Goal: Task Accomplishment & Management: Manage account settings

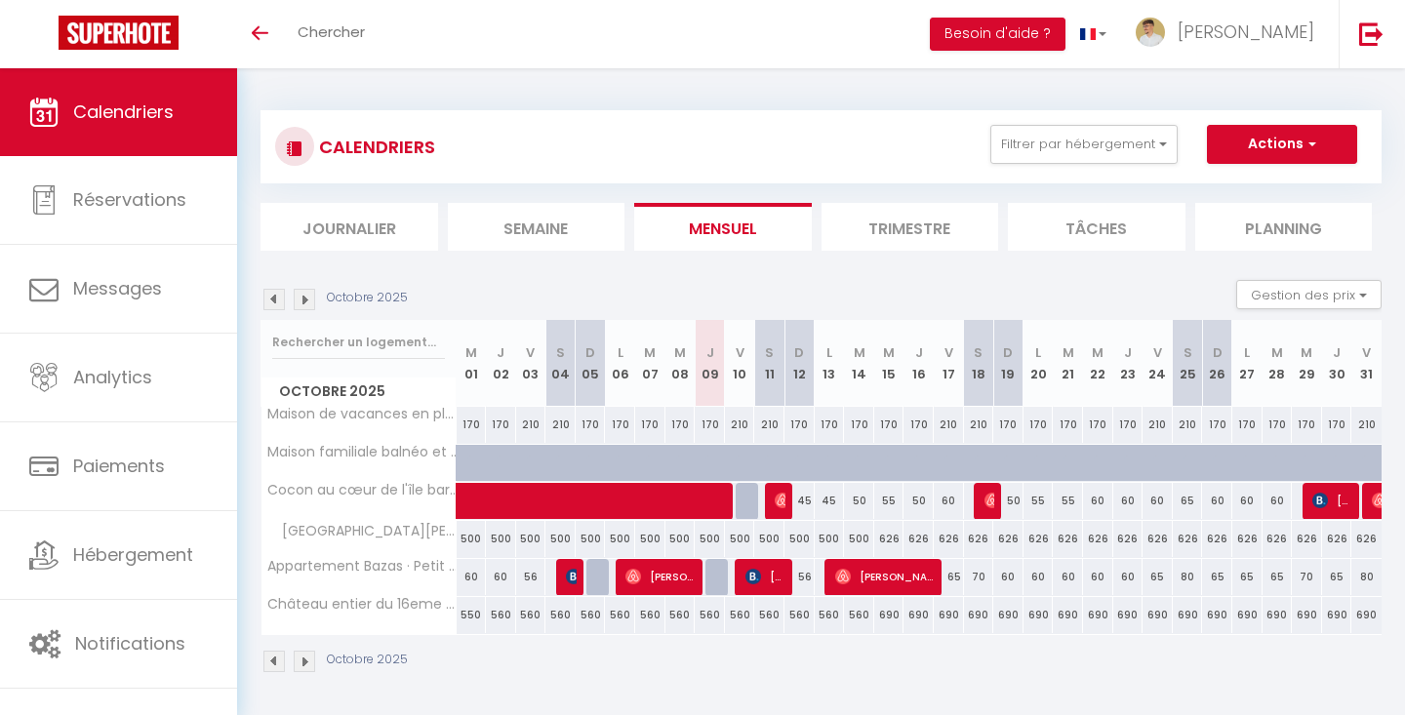
click at [807, 580] on div "56" at bounding box center [799, 577] width 30 height 36
type input "56"
type input "Dim 12 Octobre 2025"
type input "Lun 13 Octobre 2025"
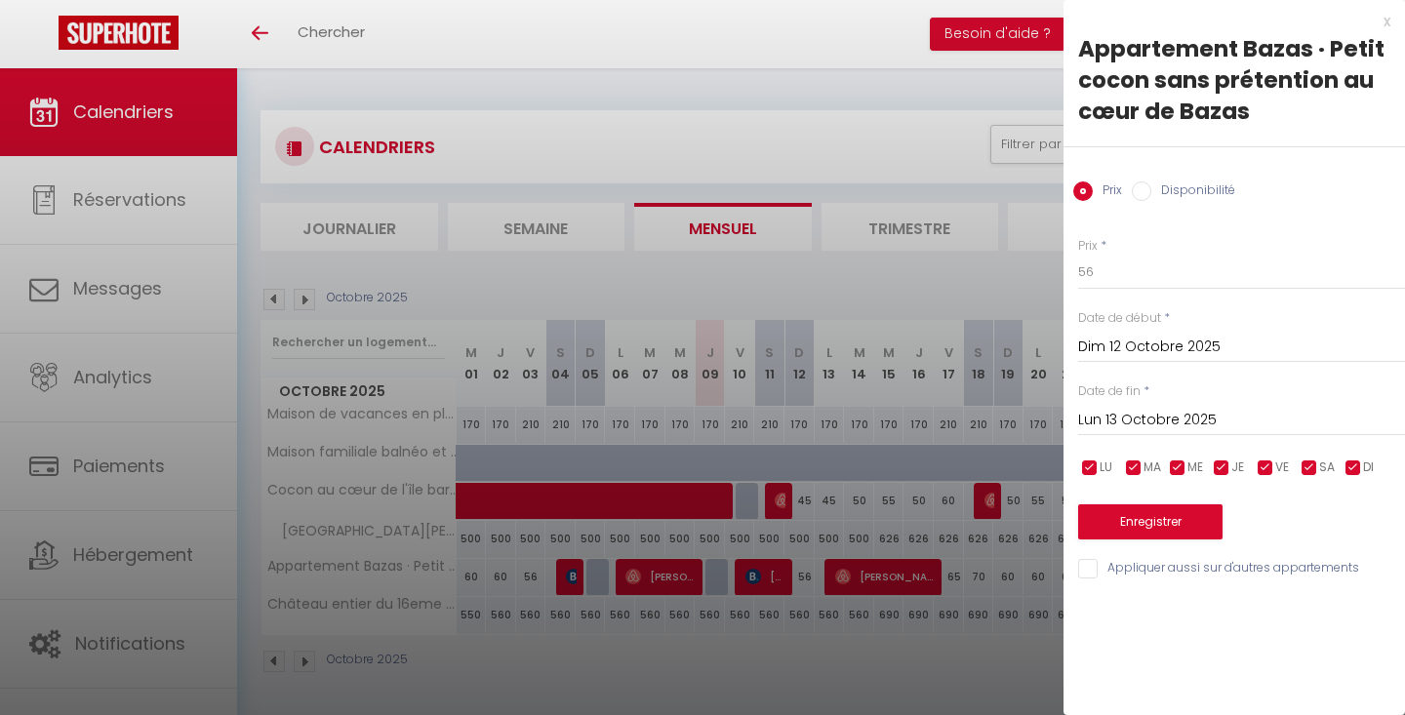
click at [1184, 189] on label "Disponibilité" at bounding box center [1193, 191] width 84 height 21
click at [1151, 189] on input "Disponibilité" at bounding box center [1142, 191] width 20 height 20
radio input "true"
radio input "false"
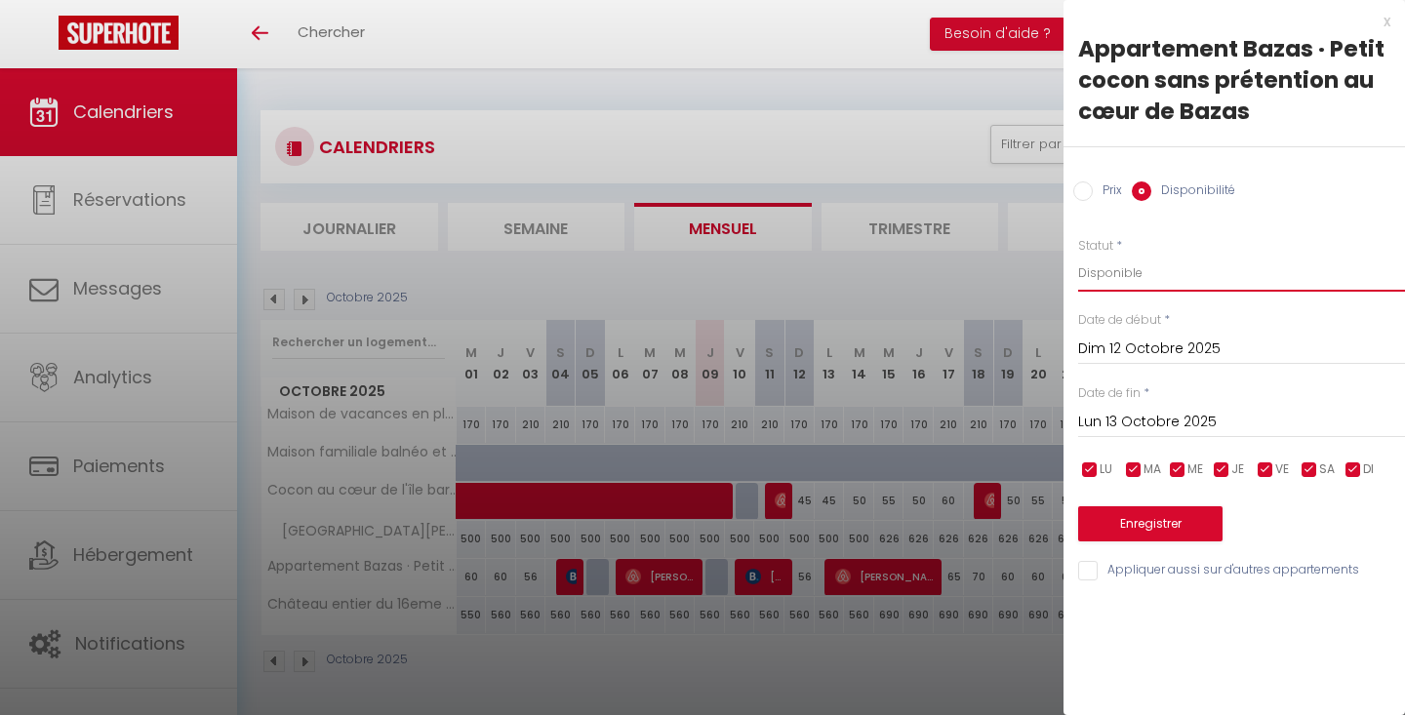
select select "0"
click at [1117, 511] on button "Enregistrer" at bounding box center [1150, 523] width 144 height 35
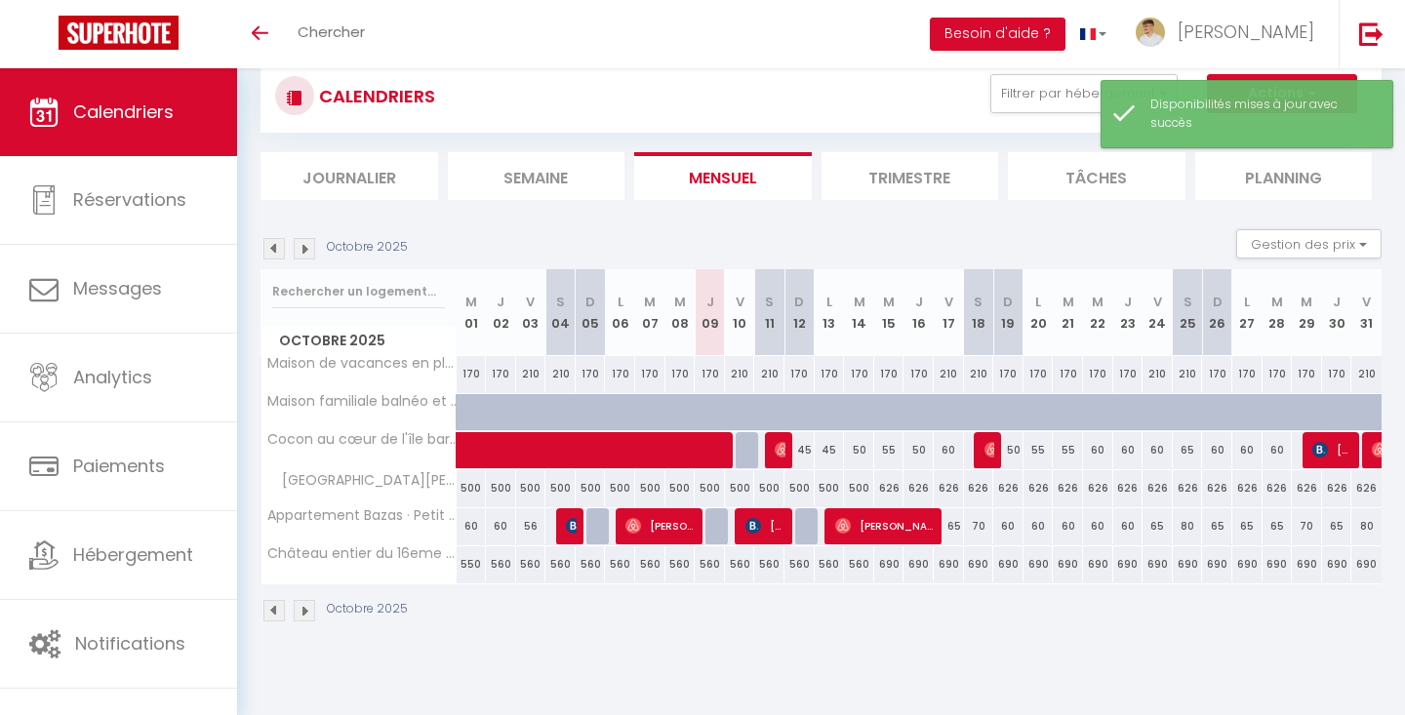
scroll to position [50, 0]
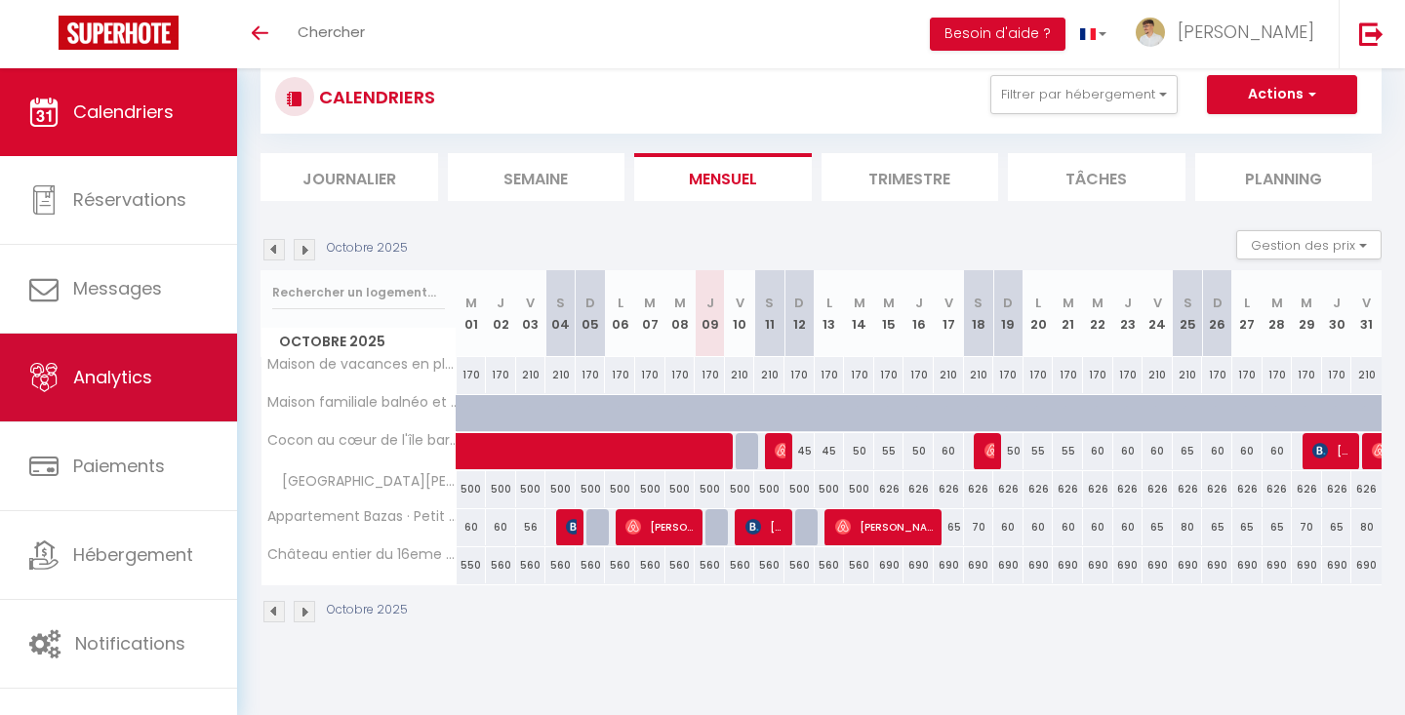
click at [146, 388] on span "Analytics" at bounding box center [112, 377] width 79 height 24
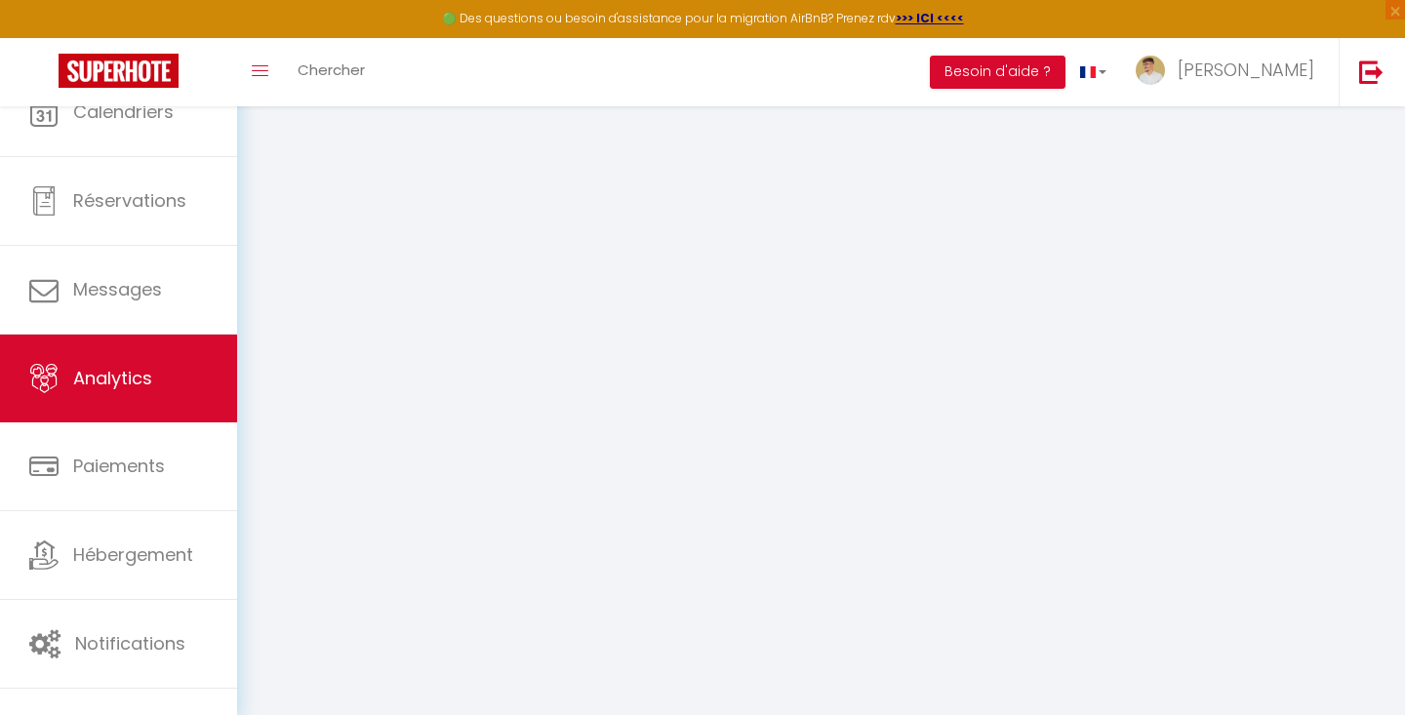
select select "2025"
select select "10"
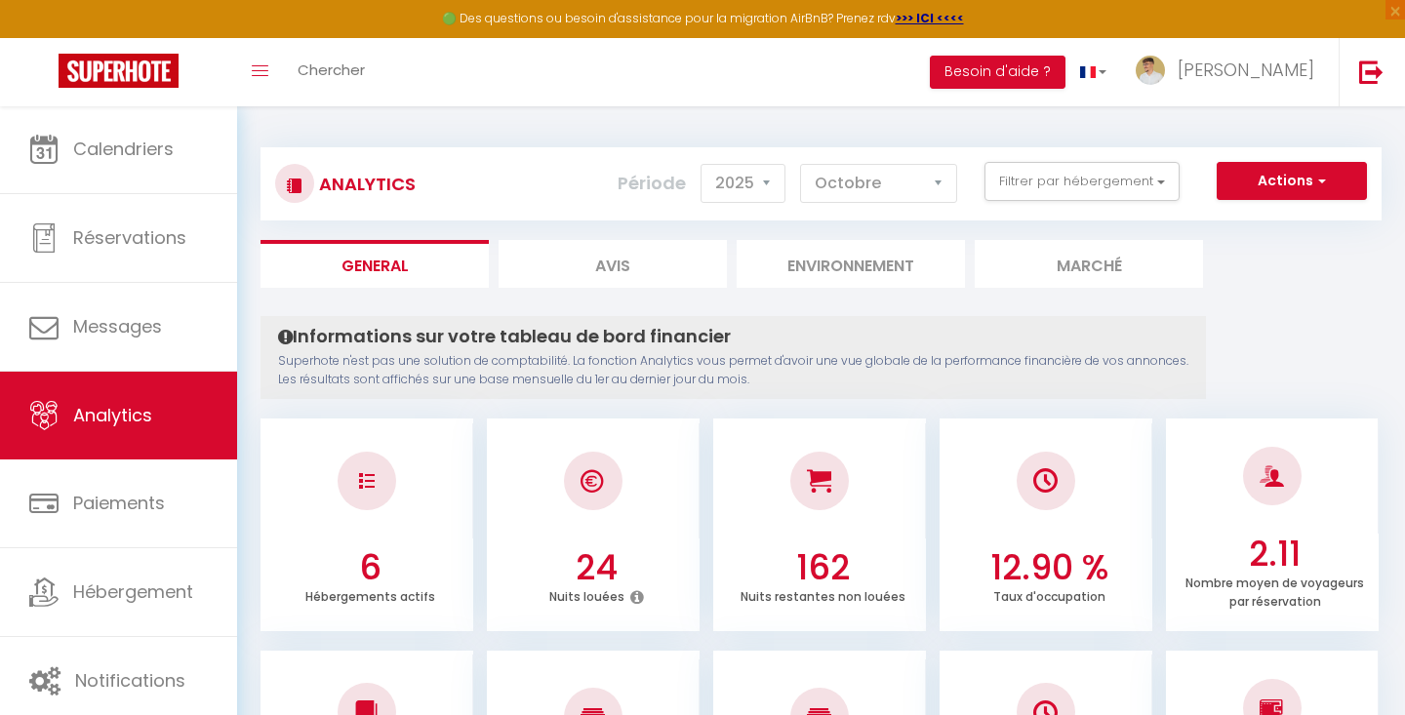
checkbox input "false"
checkbox jacuzzi "false"
checkbox Bouge "false"
checkbox Gironde "false"
checkbox barbe "false"
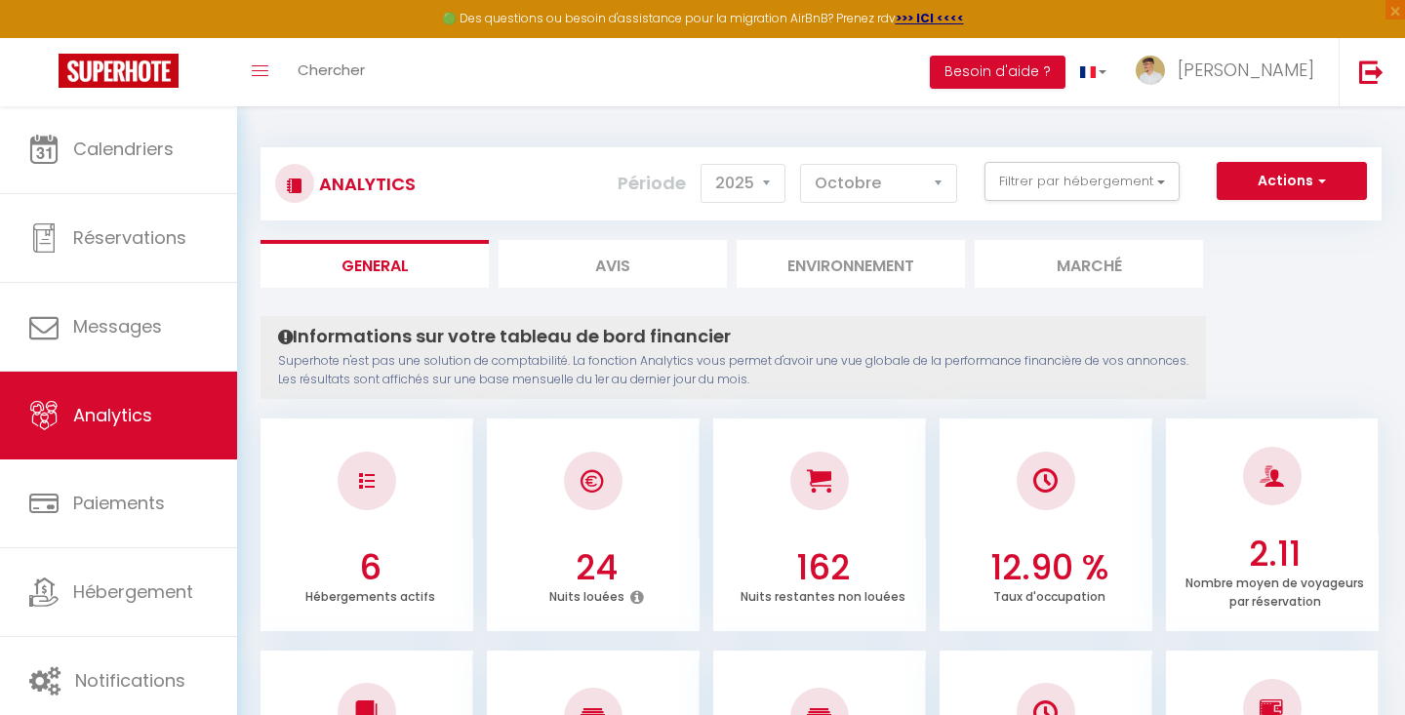
checkbox piscine "false"
click at [1083, 206] on div "Analytics Actions Génération SuperConciergerie Génération SuperAnalyzer Générat…" at bounding box center [820, 183] width 1121 height 73
click at [1081, 195] on button "Filtrer par hébergement" at bounding box center [1081, 181] width 195 height 39
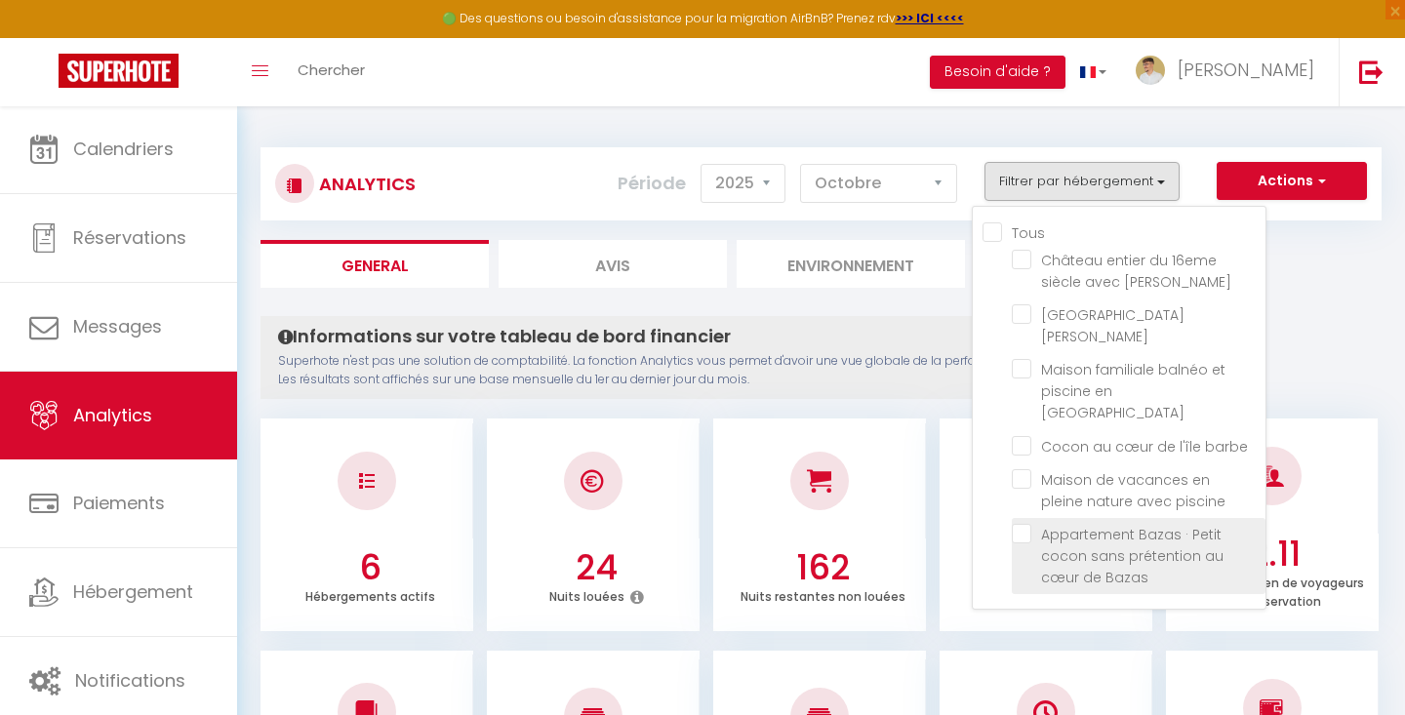
click at [1030, 524] on Bazas "checkbox" at bounding box center [1139, 534] width 254 height 20
checkbox Bazas "true"
checkbox jacuzzi "false"
checkbox Bouge "false"
checkbox Gironde "false"
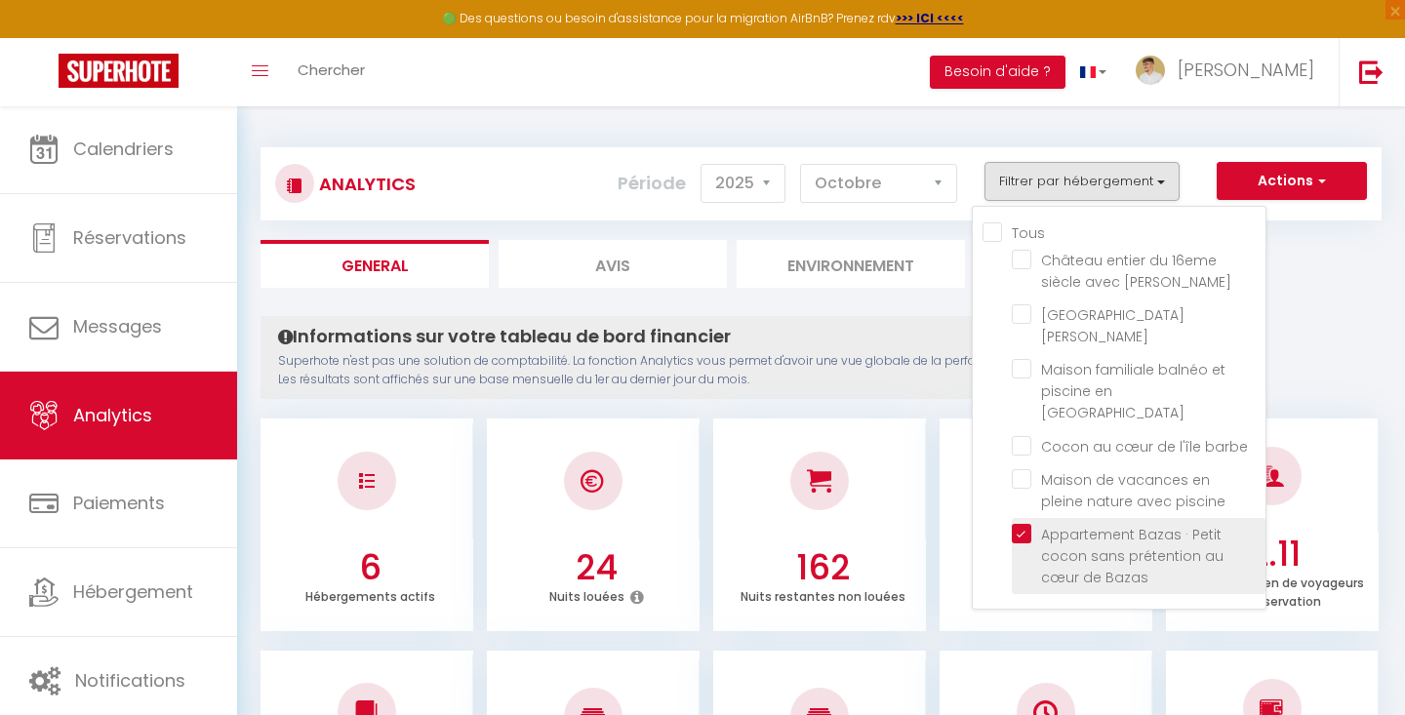
checkbox barbe "false"
checkbox piscine "false"
checkbox jacuzzi "false"
checkbox Bouge "false"
checkbox Gironde "false"
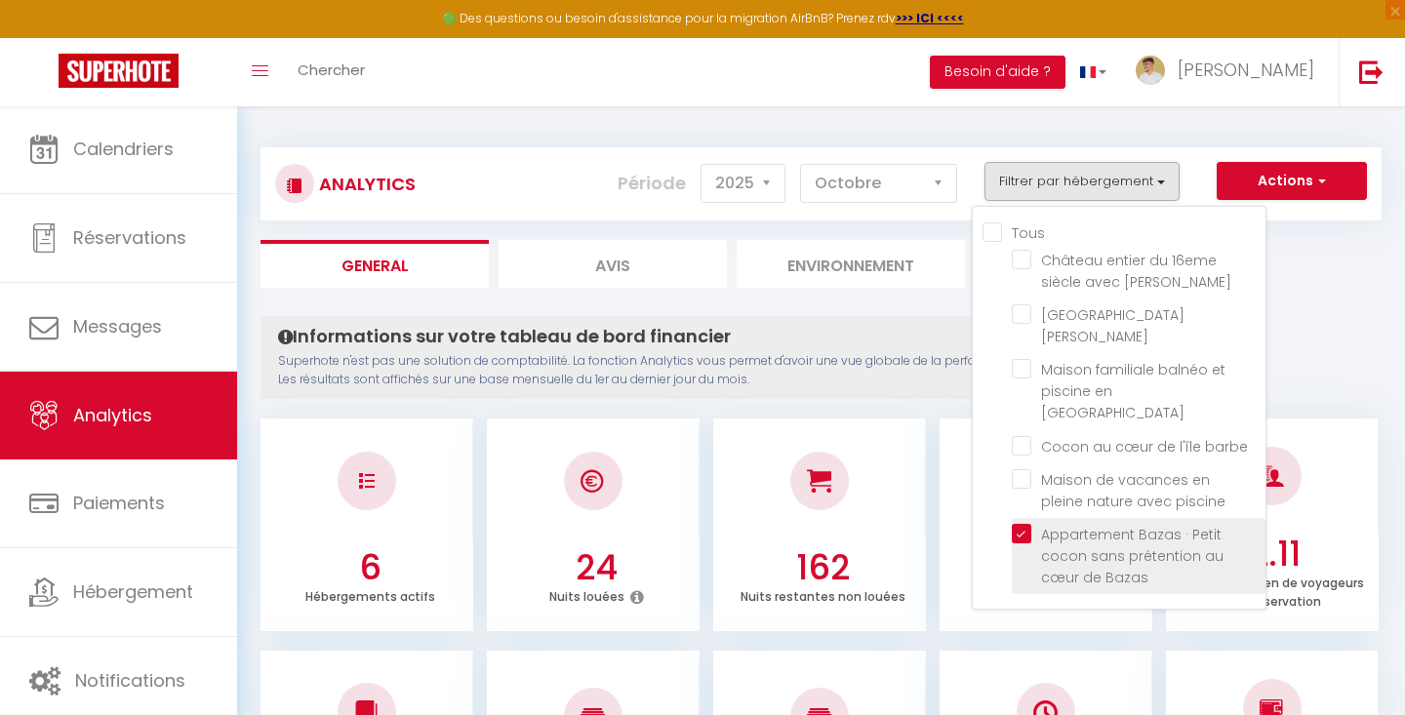
checkbox barbe "false"
checkbox piscine "false"
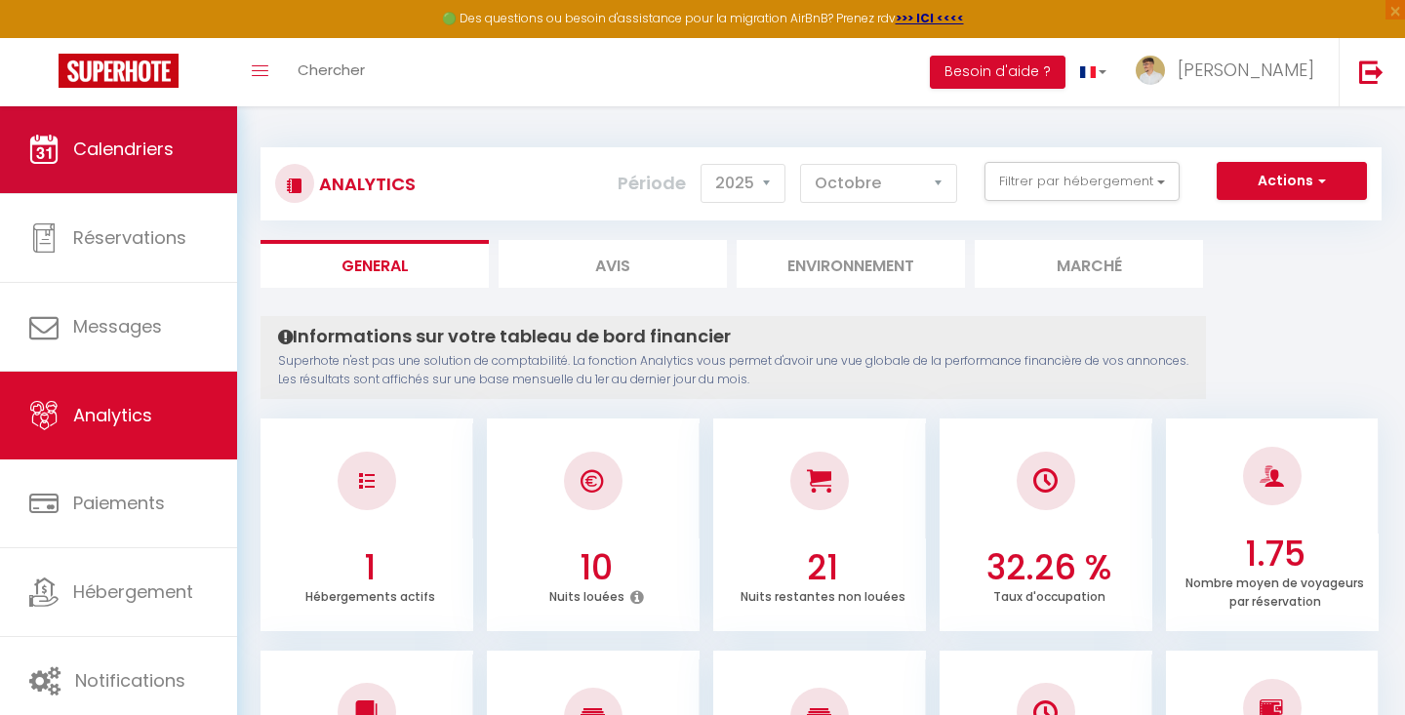
click at [85, 179] on link "Calendriers" at bounding box center [118, 149] width 237 height 88
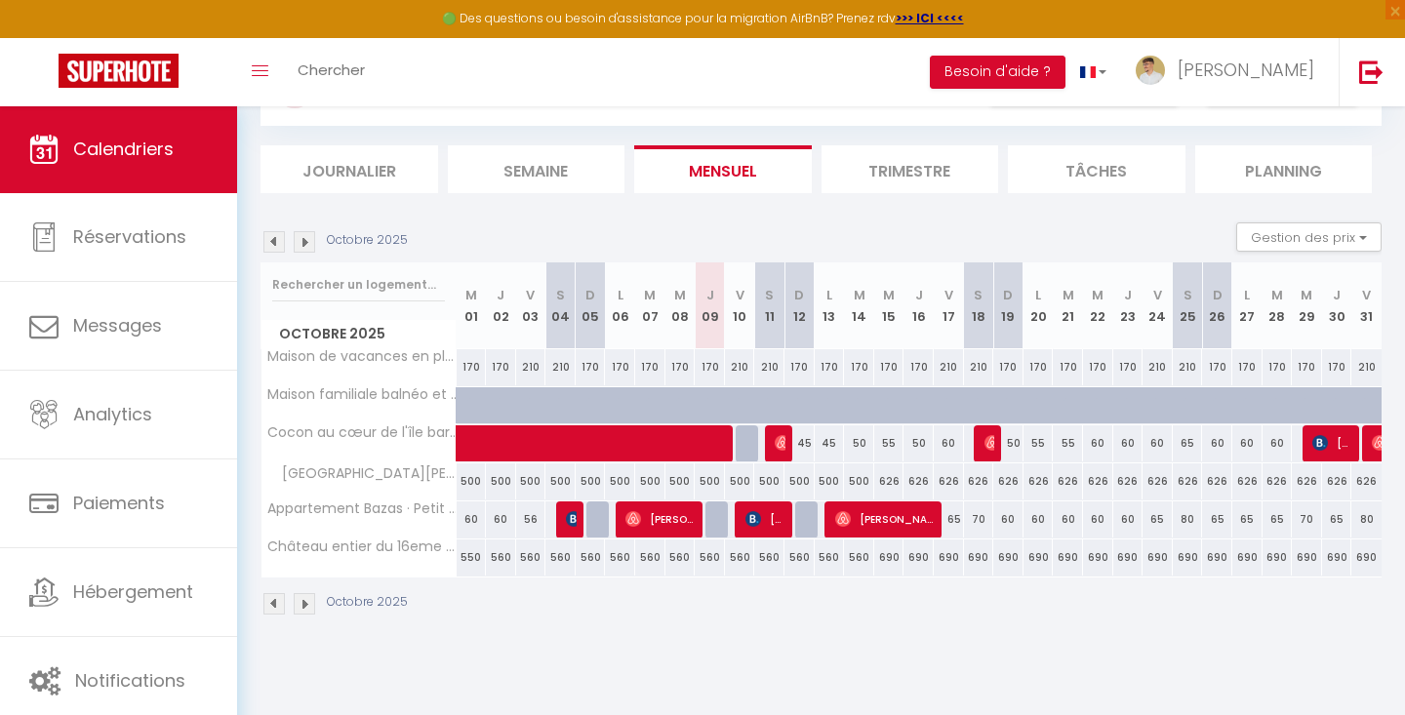
scroll to position [104, 0]
